Goal: Find specific page/section: Find specific page/section

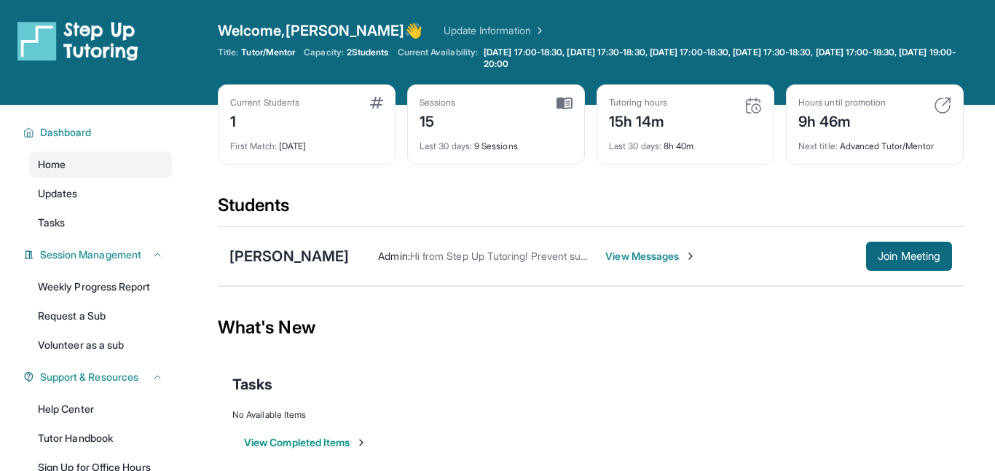
scroll to position [1, 0]
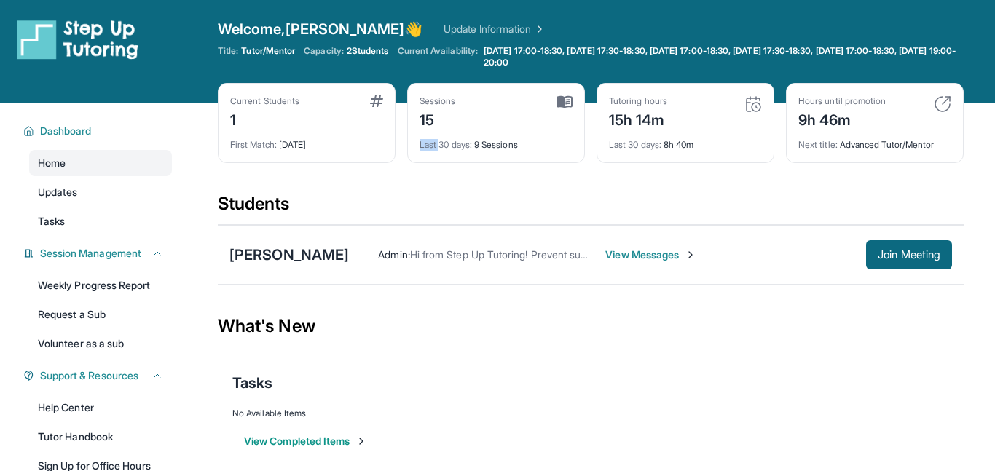
drag, startPoint x: 412, startPoint y: 139, endPoint x: 441, endPoint y: 141, distance: 29.2
click at [441, 141] on div "Sessions 15 Last 30 days : 9 Sessions" at bounding box center [496, 123] width 178 height 80
click at [441, 141] on span "Last 30 days :" at bounding box center [446, 144] width 52 height 11
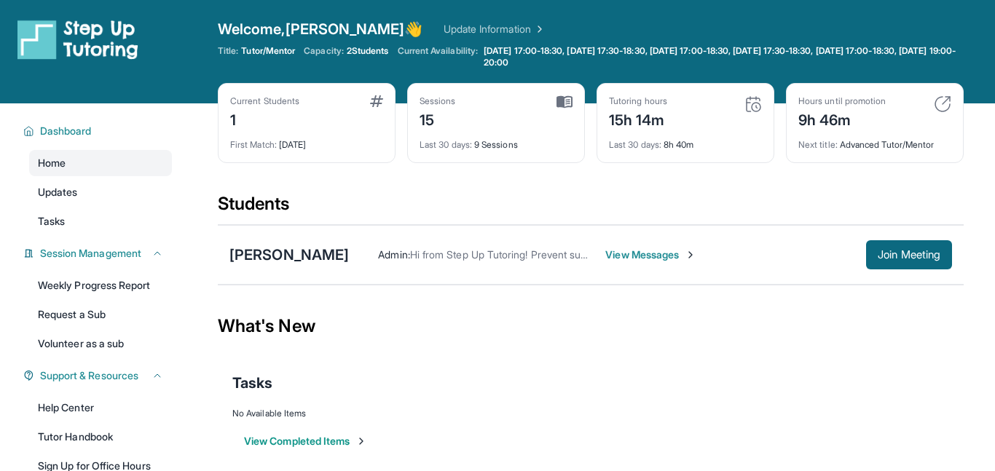
click at [425, 114] on div "15" at bounding box center [438, 118] width 36 height 23
